Goal: Find specific page/section: Find specific page/section

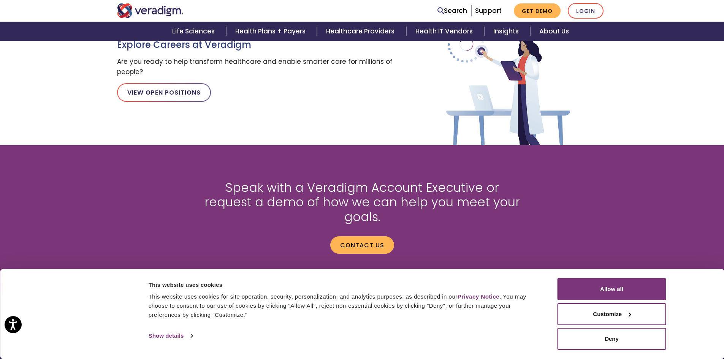
scroll to position [999, 0]
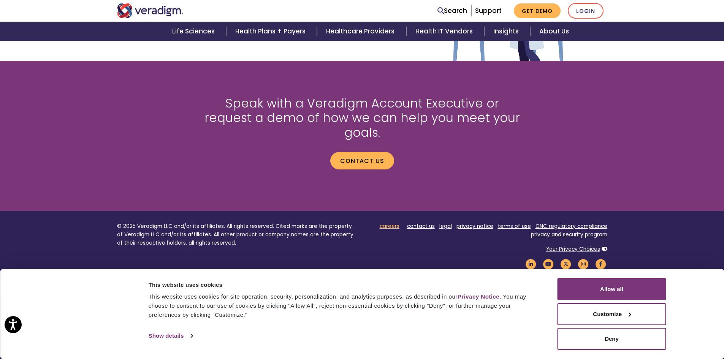
click at [394, 223] on link "careers" at bounding box center [390, 226] width 20 height 7
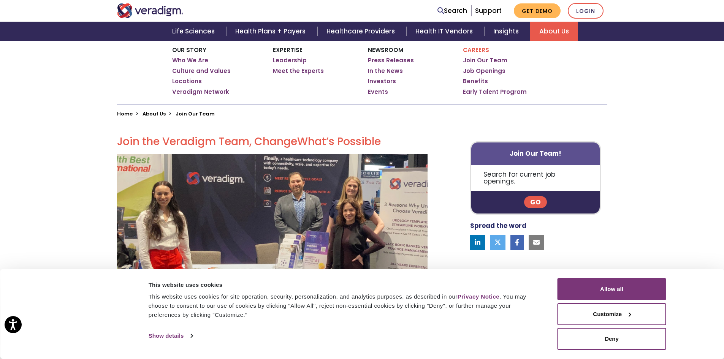
scroll to position [114, 0]
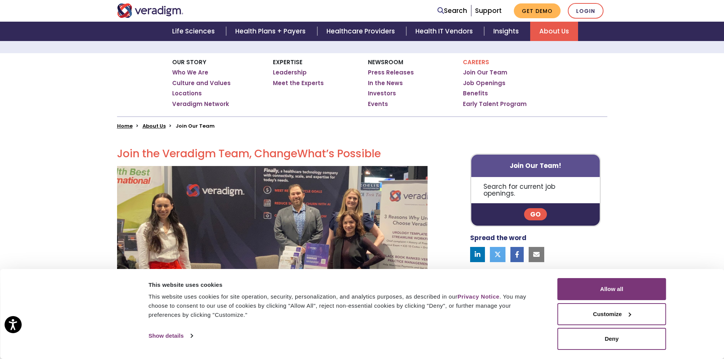
click at [536, 208] on link "Go" at bounding box center [535, 214] width 23 height 12
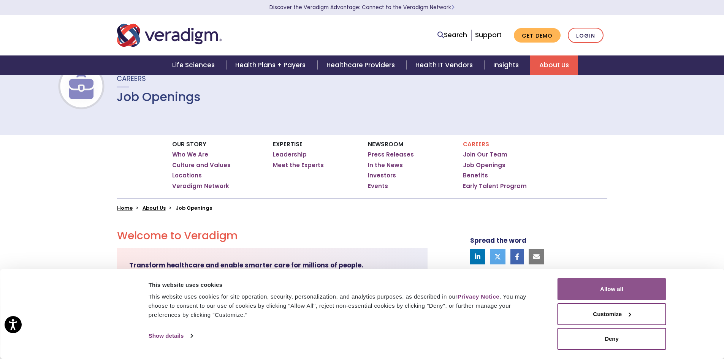
scroll to position [114, 0]
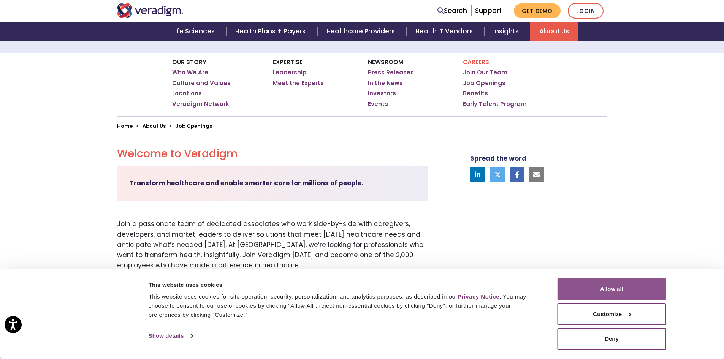
click at [636, 289] on button "Allow all" at bounding box center [612, 289] width 109 height 22
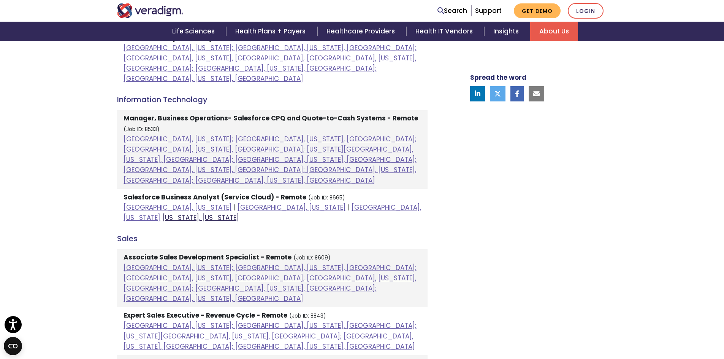
scroll to position [532, 0]
